Goal: Navigation & Orientation: Find specific page/section

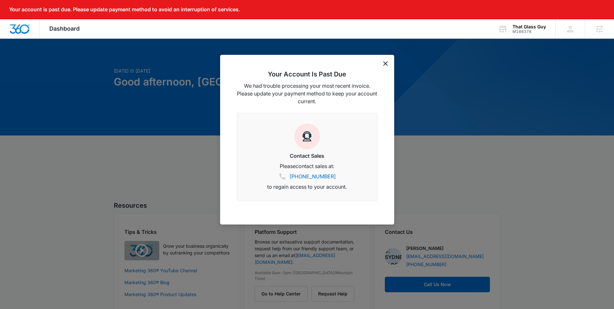
click at [386, 64] on icon "dismiss this dialog" at bounding box center [385, 63] width 5 height 5
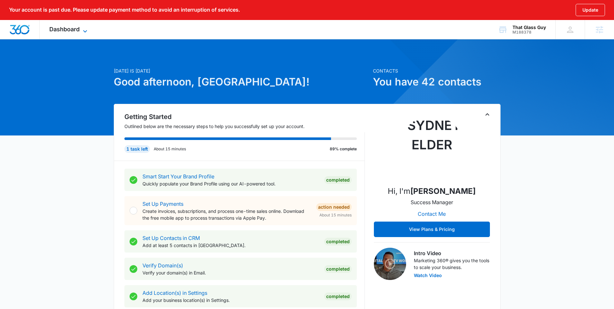
click at [70, 30] on span "Dashboard" at bounding box center [64, 29] width 30 height 7
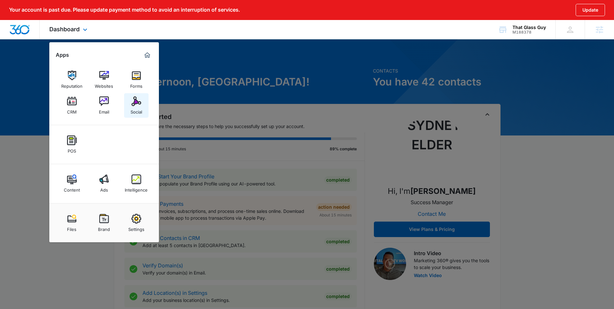
click at [127, 104] on link "Social" at bounding box center [136, 105] width 25 height 25
